Goal: Information Seeking & Learning: Learn about a topic

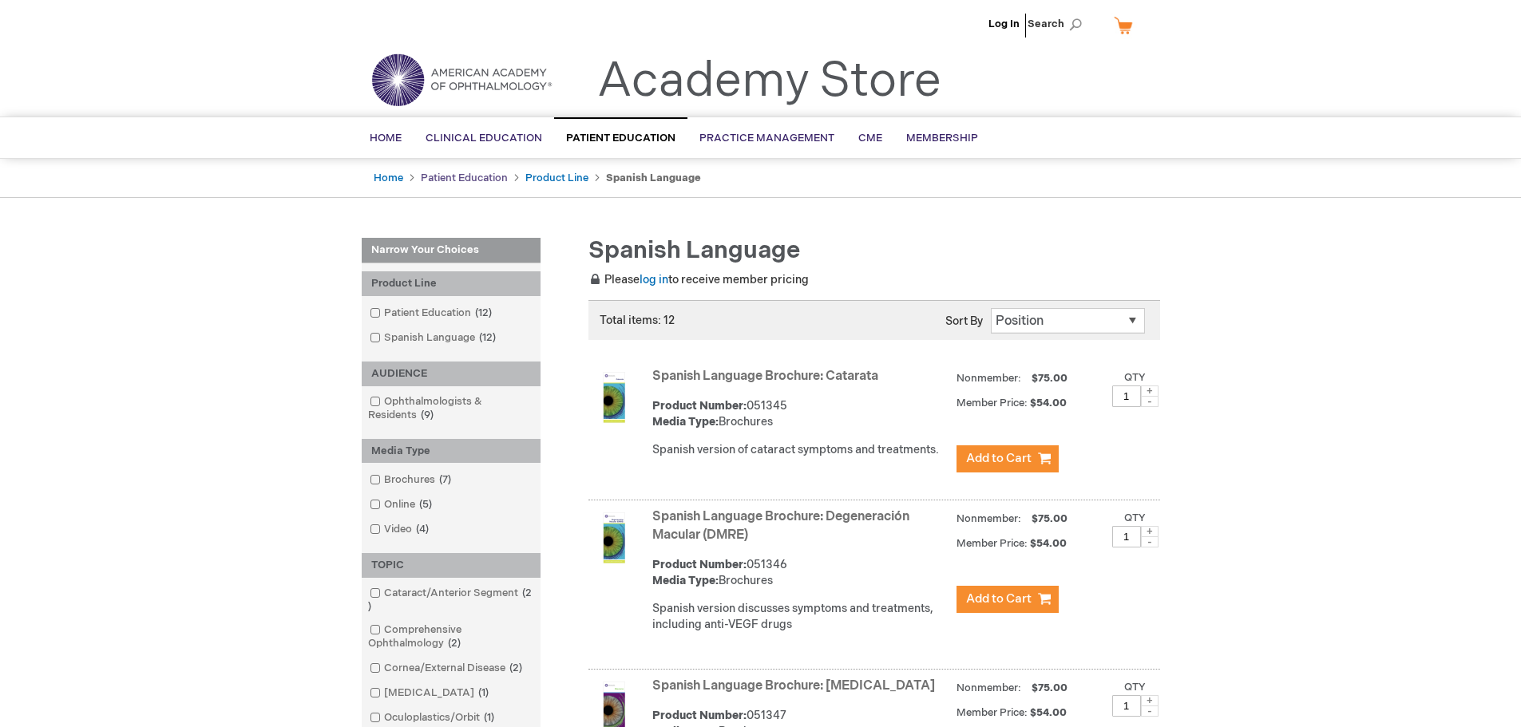
click at [430, 179] on link "Patient Education" at bounding box center [464, 178] width 87 height 13
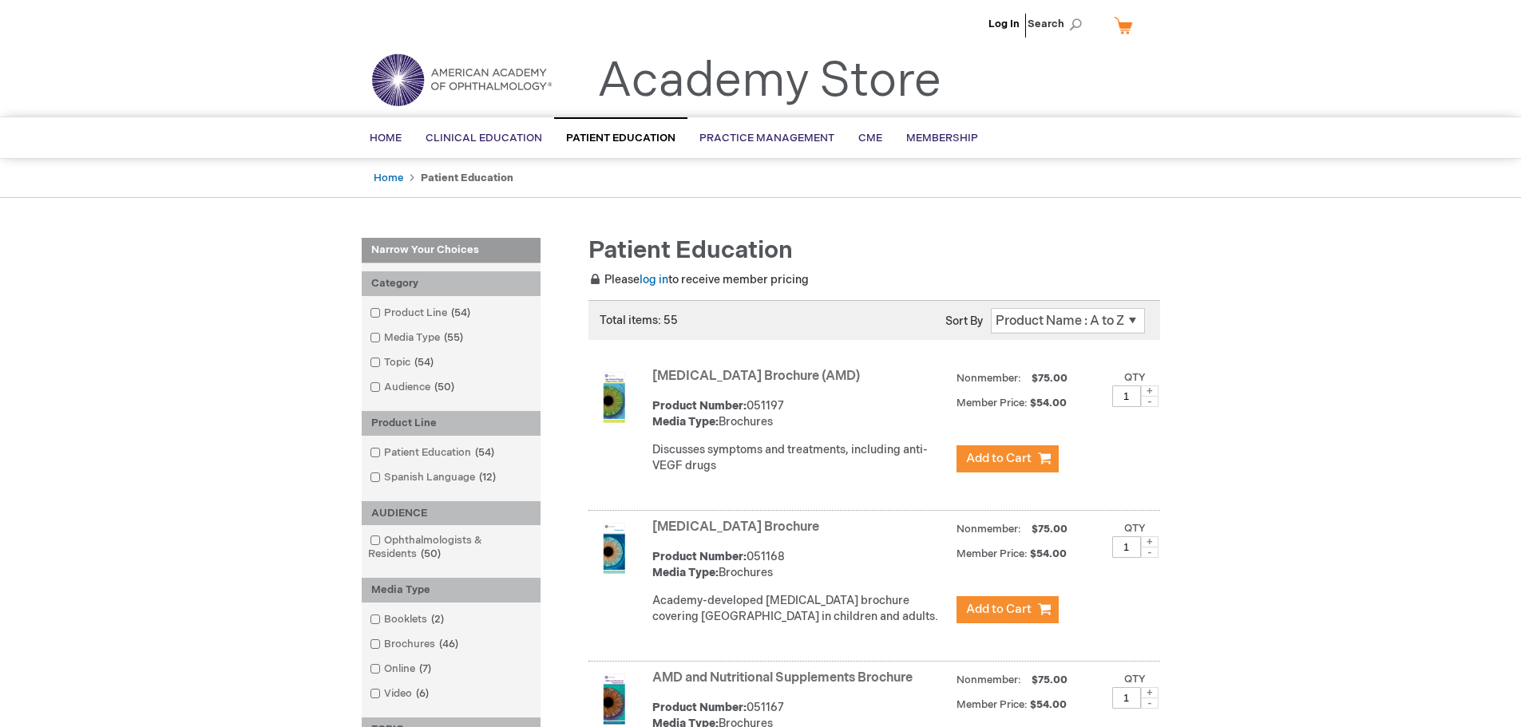
click at [809, 379] on link "Age-Related Macular Degeneration Brochure (AMD)" at bounding box center [756, 376] width 208 height 15
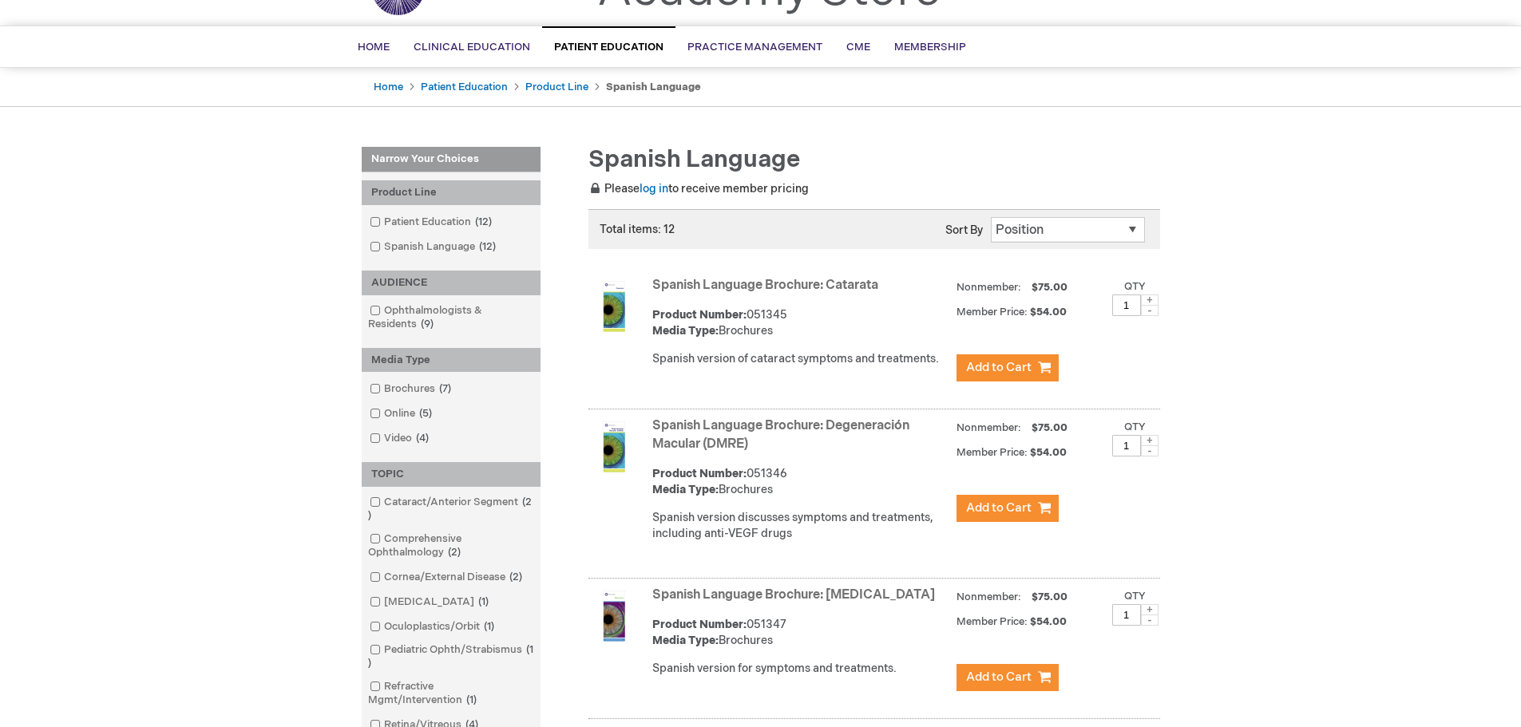
scroll to position [319, 0]
